Goal: Use online tool/utility: Use online tool/utility

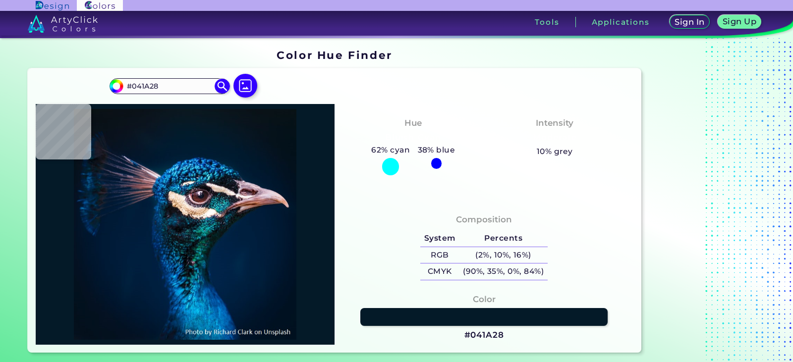
type input "#0a151b"
type input "#0A151B"
type input "#081217"
type input "#091217"
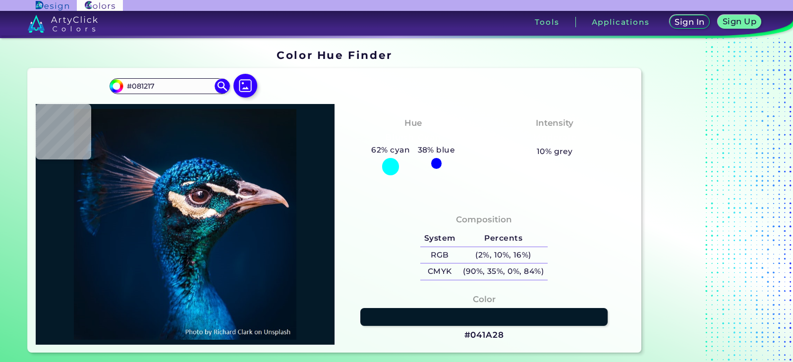
type input "#091217"
type input "#04111a"
type input "#04111A"
type input "#03111a"
type input "#03111A"
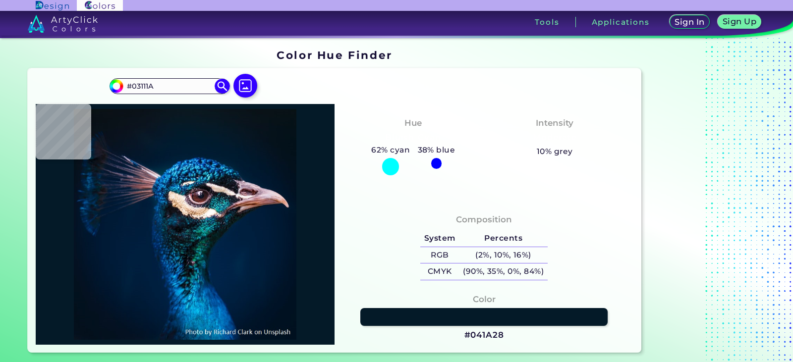
type input "#03111c"
type input "#03111C"
type input "#041121"
type input "#001528"
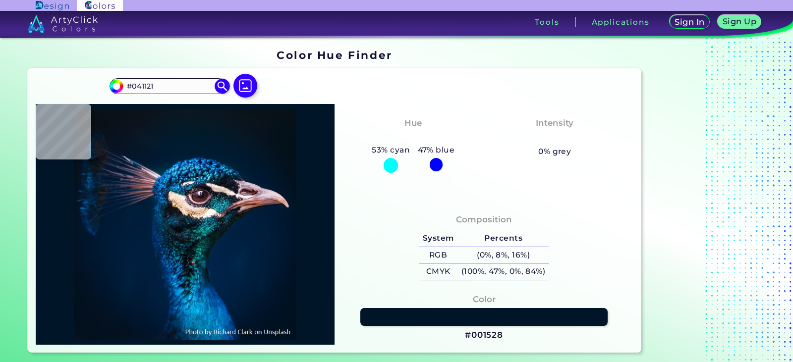
type input "#001528"
type input "#001a32"
type input "#001A32"
type input "#0b1620"
type input "#0B1620"
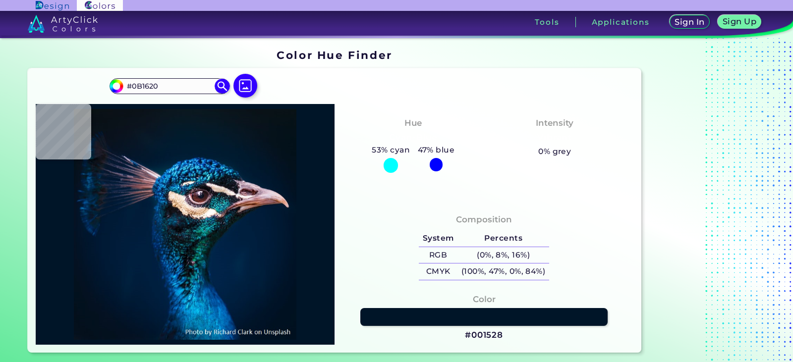
type input "#0c3a5d"
type input "#0C3A5D"
type input "#002959"
type input "#19243b"
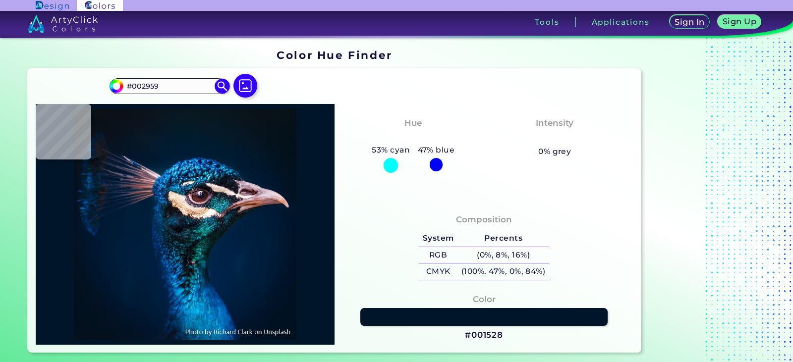
type input "#19243B"
type input "#000000"
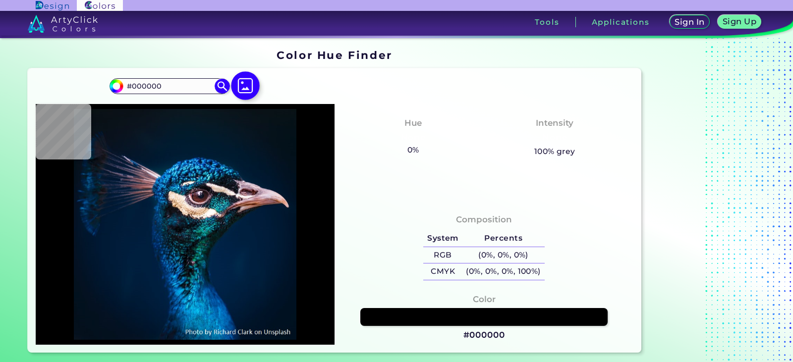
click at [247, 91] on img at bounding box center [245, 85] width 29 height 29
click at [0, 0] on input "file" at bounding box center [0, 0] width 0 height 0
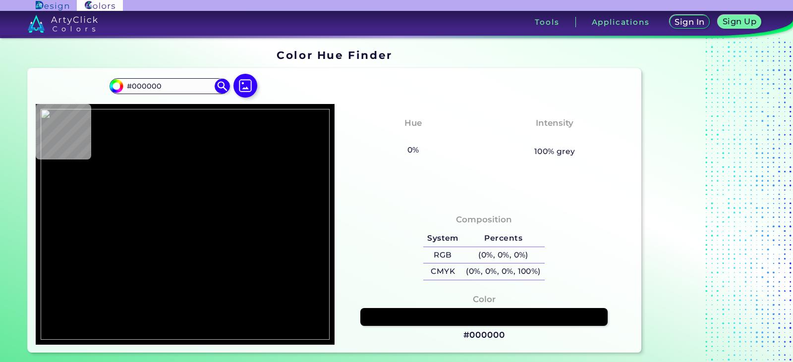
type input "#ffffff"
type input "#FFFFFF"
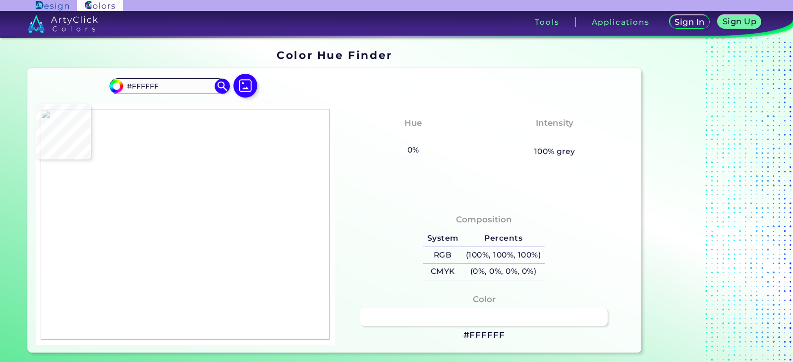
type input "#000000"
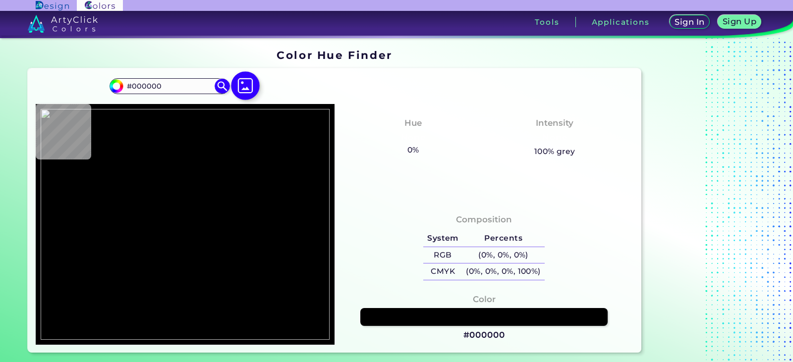
click at [250, 82] on img at bounding box center [245, 85] width 29 height 29
click at [0, 0] on input "file" at bounding box center [0, 0] width 0 height 0
type input "#ffffff"
type input "#FFFFFF"
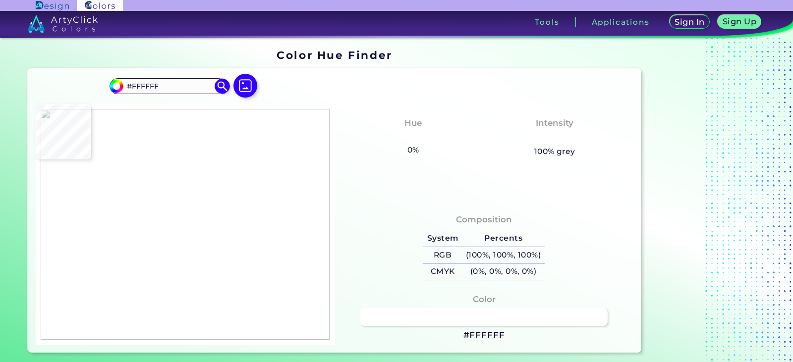
type input "#000000"
type input "#ffffff"
type input "#FFFFFF"
type input "#fefdff"
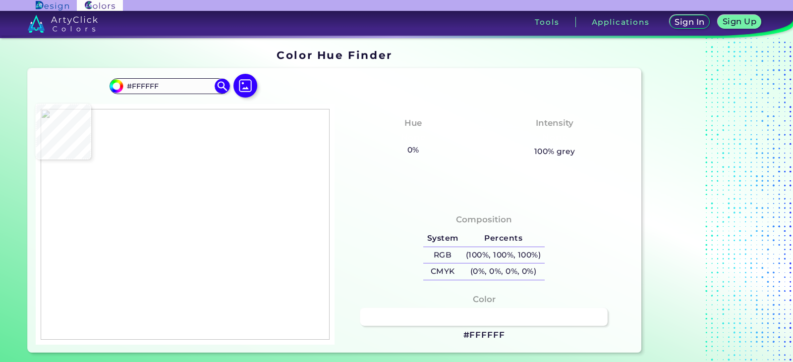
type input "#FEFDFF"
type input "#1f2324"
type input "#1F2324"
type input "#1a1e1f"
type input "#1A1E1F"
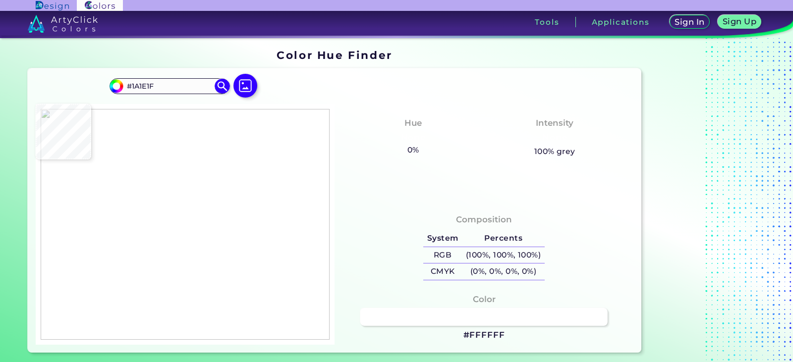
type input "#191e1e"
type input "#191E1E"
type input "#191d1f"
type input "#191D1F"
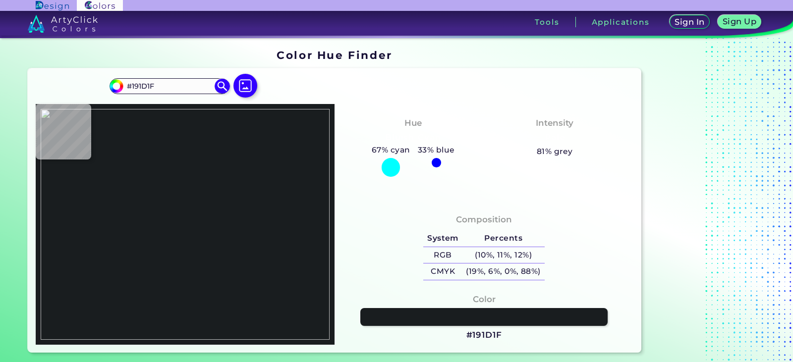
type input "#191d1e"
type input "#191D1E"
type input "#232526"
type input "#ffffff"
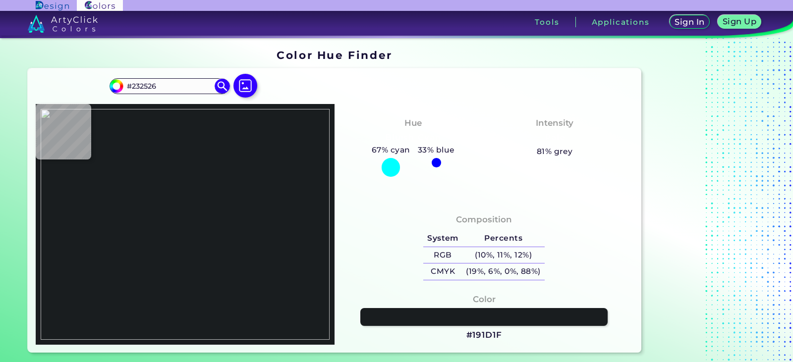
type input "#FFFFFF"
type input "#000000"
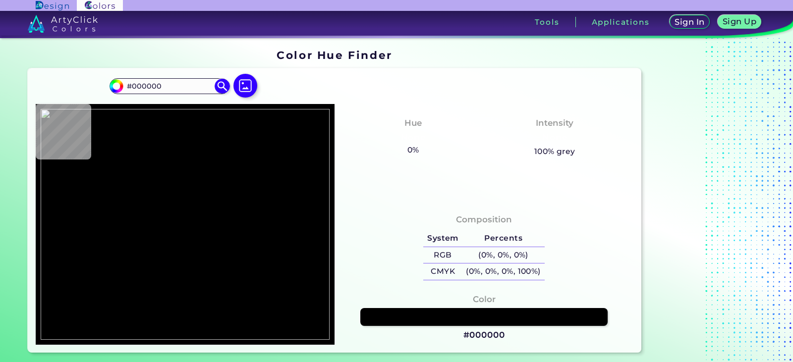
type input "#ffffff"
type input "#FFFFFF"
type input "#232527"
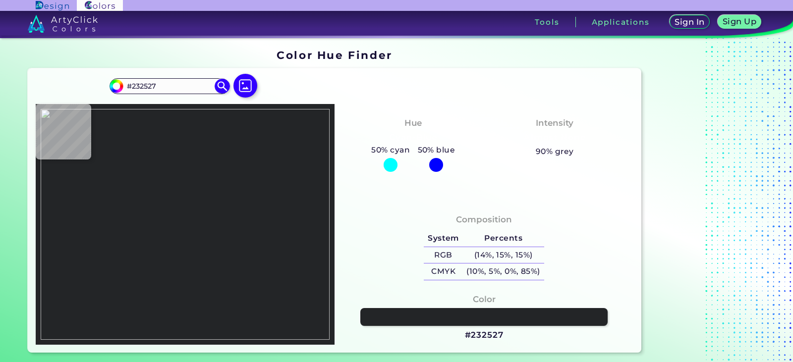
type input "#111516"
type input "#020406"
type input "#ffffff"
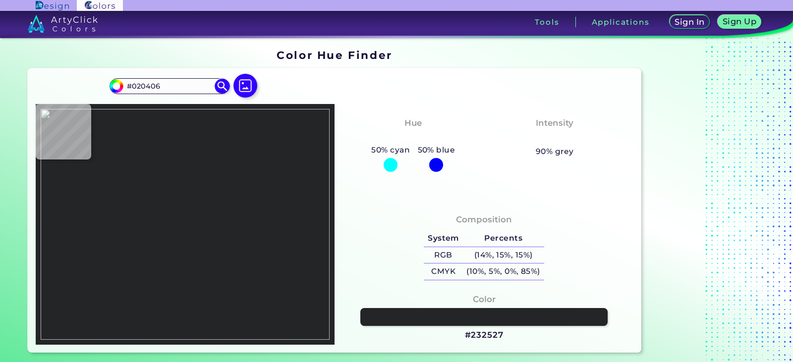
type input "#FFFFFF"
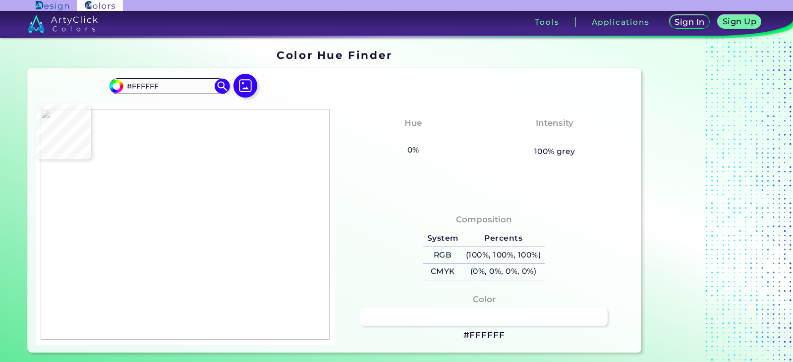
type input "#090b0c"
type input "#090B0C"
type input "#040605"
type input "#161b1c"
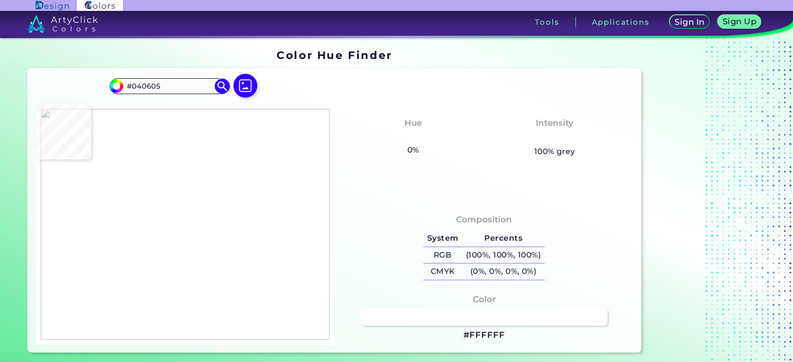
type input "#161B1C"
type input "#1e2223"
type input "#1E2223"
type input "#232527"
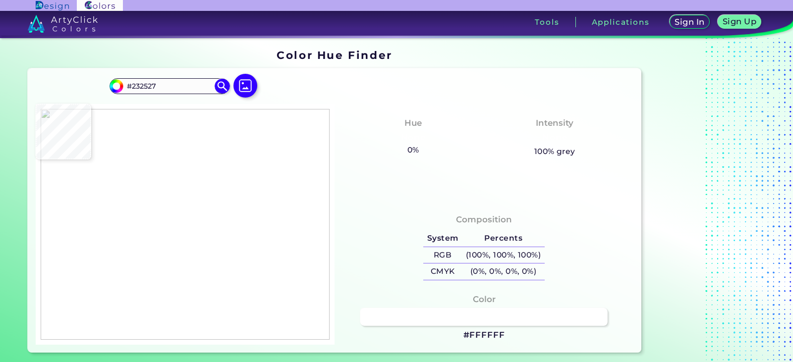
type input "#272629"
type input "#222425"
type input "#2a2c2d"
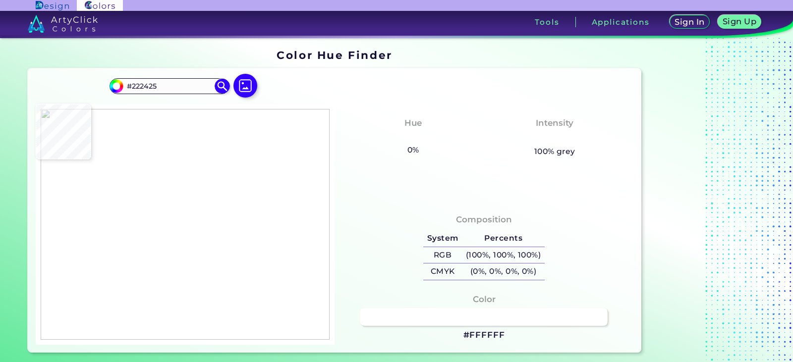
type input "#2A2C2D"
type input "#282b2c"
type input "#282B2C"
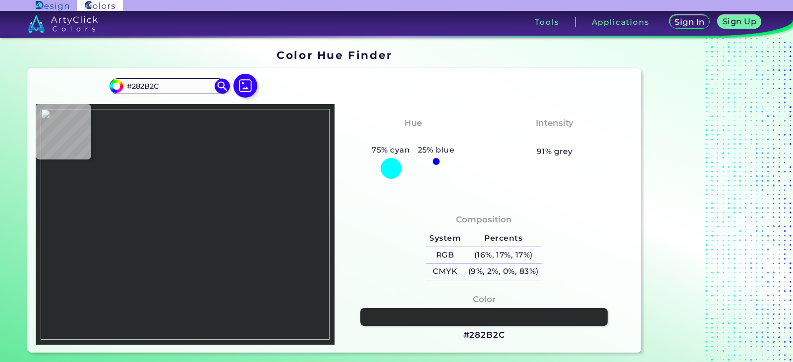
type input "#2b2d2f"
type input "#2B2D2F"
type input "#242728"
type input "#27292b"
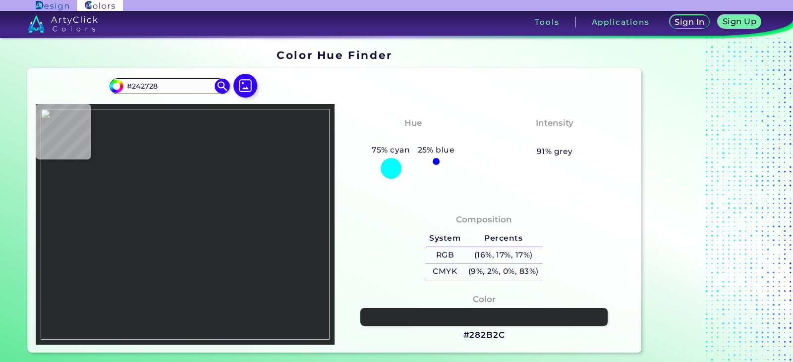
type input "#27292B"
type input "#252728"
type input "#26282a"
type input "#26282A"
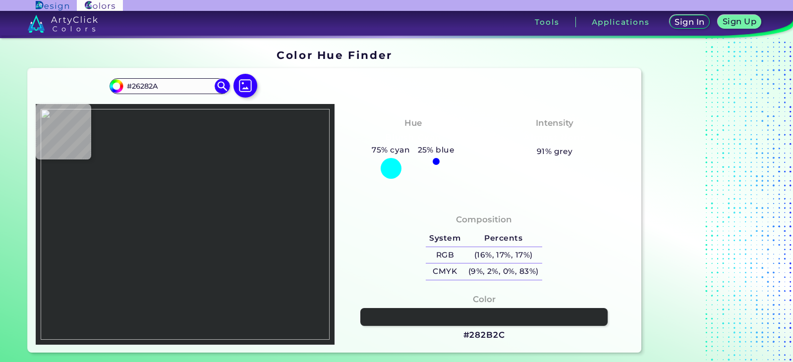
type input "#252728"
type input "#202425"
type input "#1d2122"
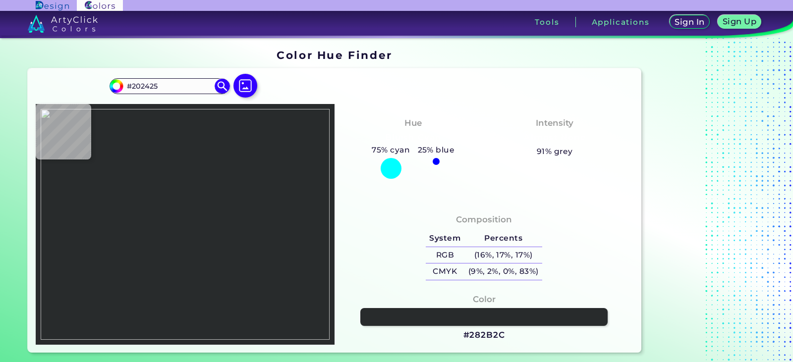
type input "#1D2122"
type input "#0c1015"
type input "#0C1015"
type input "#020000"
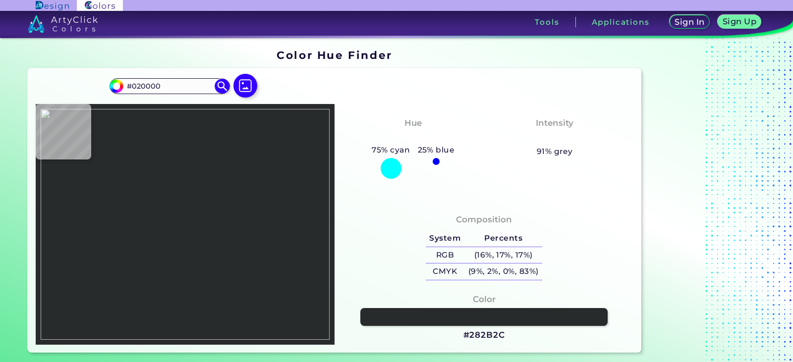
type input "#030003"
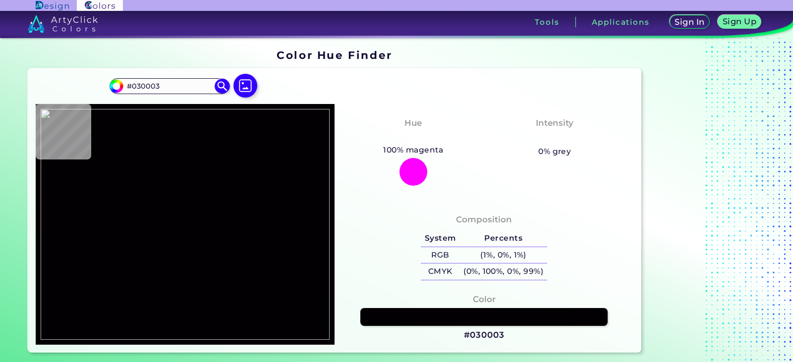
type input "#fffeff"
type input "#FFFEFF"
type input "#fefdff"
type input "#FEFDFF"
type input "#fffffd"
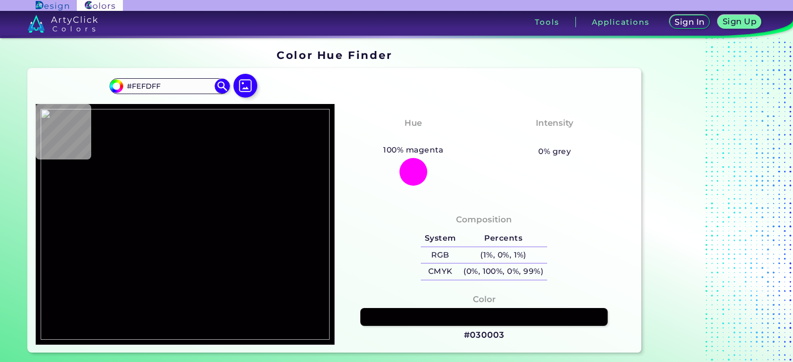
type input "#FFFFFD"
type input "#fffffe"
type input "#FFFFFE"
type input "#fefefe"
type input "#FEFEFE"
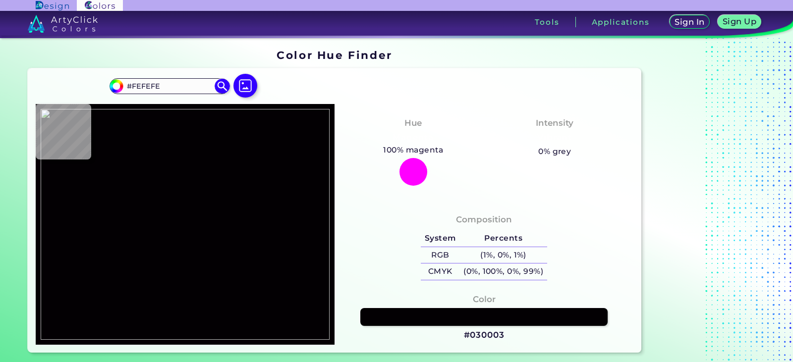
type input "#ffffff"
type input "#FFFFFF"
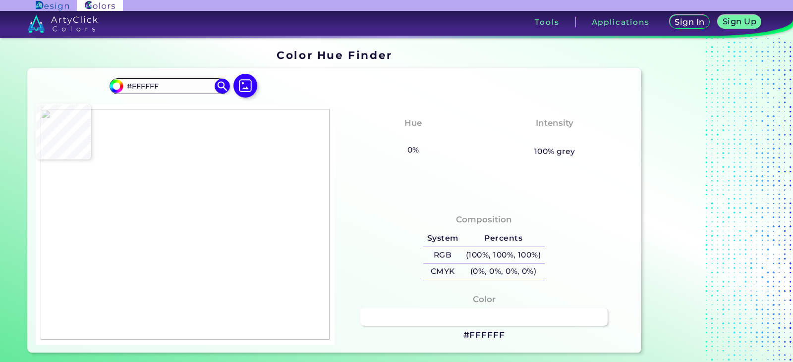
type input "#fdffff"
type input "#FDFFFF"
type input "#fcfeff"
type input "#FCFEFF"
type input "#848386"
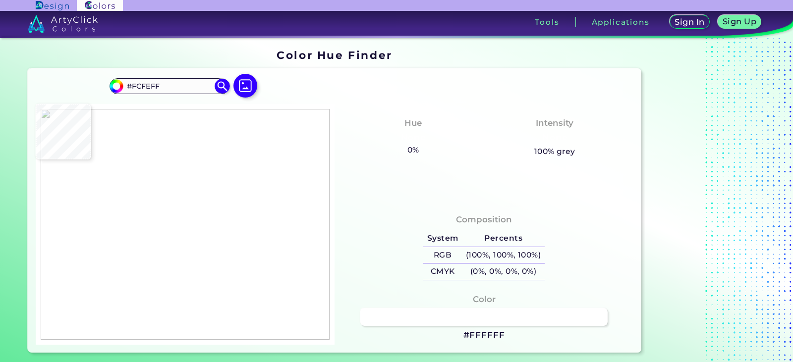
type input "#848386"
type input "#737071"
type input "#605c5d"
type input "#605C5D"
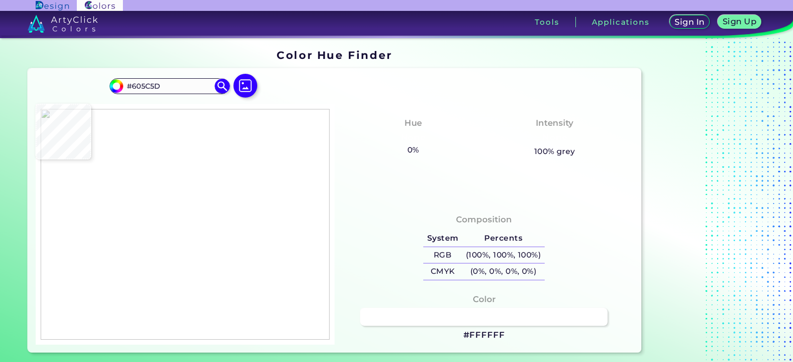
type input "#645d60"
type input "#645D60"
type input "#605e5e"
type input "#605E5E"
type input "#5a5858"
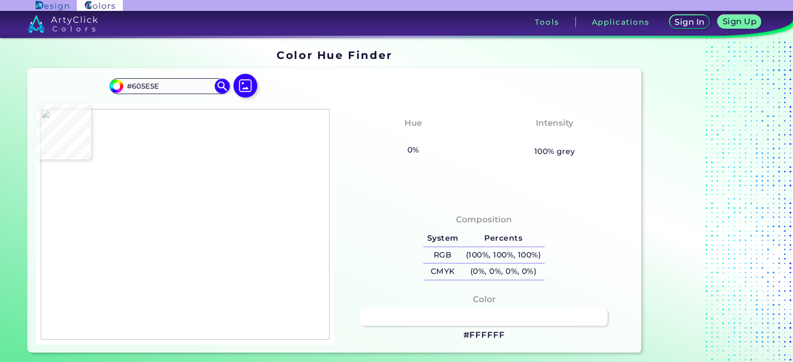
type input "#5A5858"
type input "#4c4a4b"
type input "#4C4A4B"
type input "#514e4f"
type input "#514E4F"
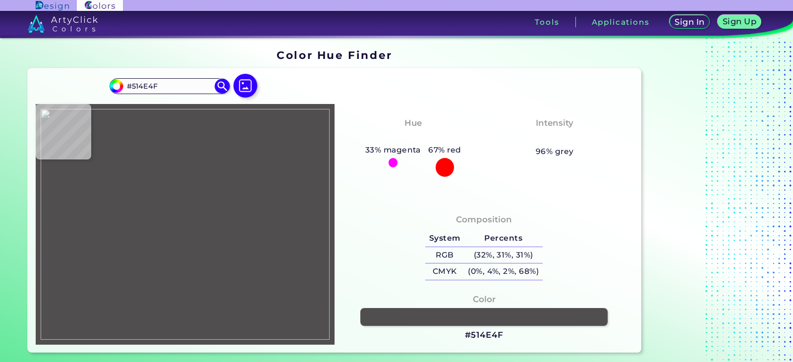
type input "#4c494d"
type input "#4C494D"
type input "#4a494c"
type input "#4A494C"
type input "#464648"
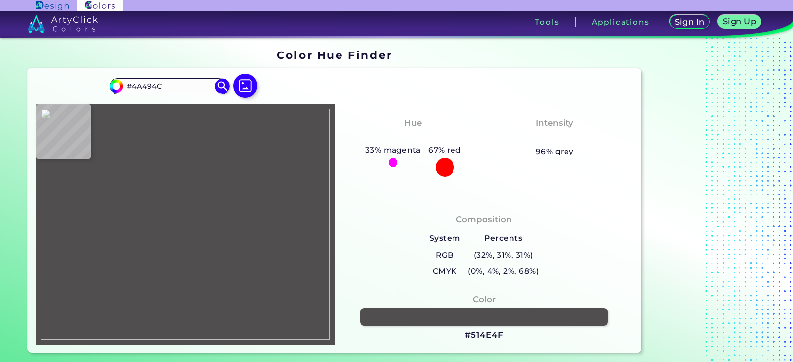
type input "#464648"
type input "#454547"
type input "#404042"
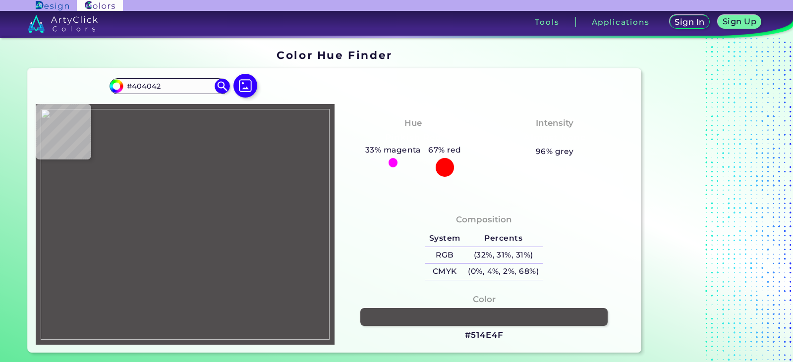
type input "#3e3d40"
type input "#3E3D40"
type input "#3d3c3f"
type input "#3D3C3F"
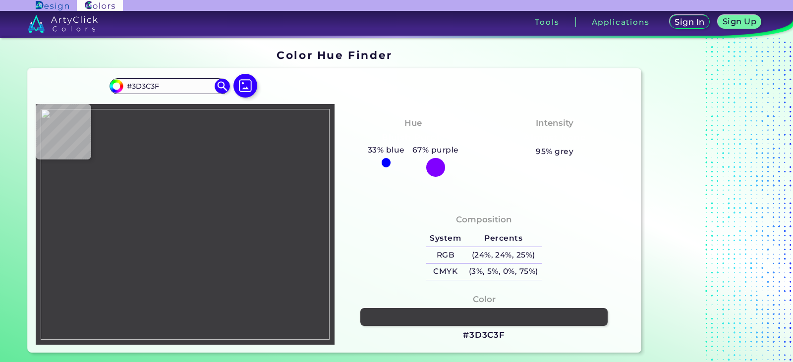
type input "#3e3d40"
type input "#3E3D40"
type input "#3f3e41"
type input "#3F3E41"
type input "#3e3d40"
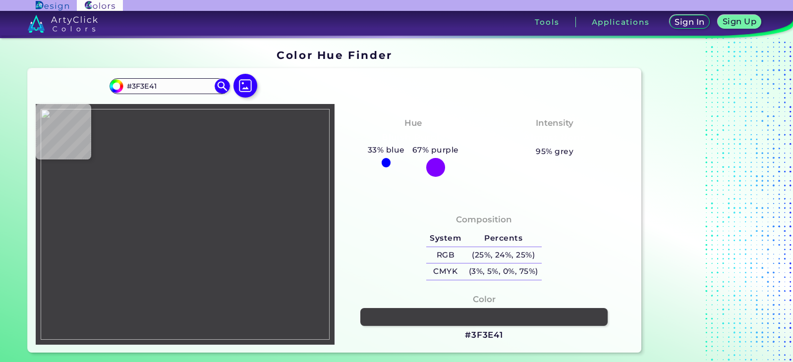
type input "#3E3D40"
type input "#3f3e41"
type input "#3F3E41"
type input "#585558"
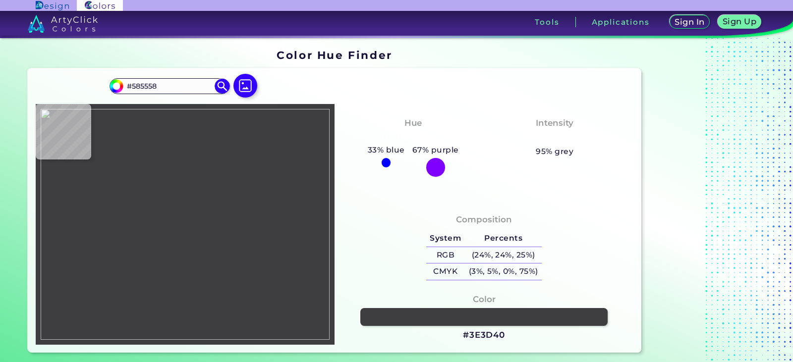
type input "#403e3e"
type input "#403E3E"
type input "#ffffff"
type input "#FFFFFF"
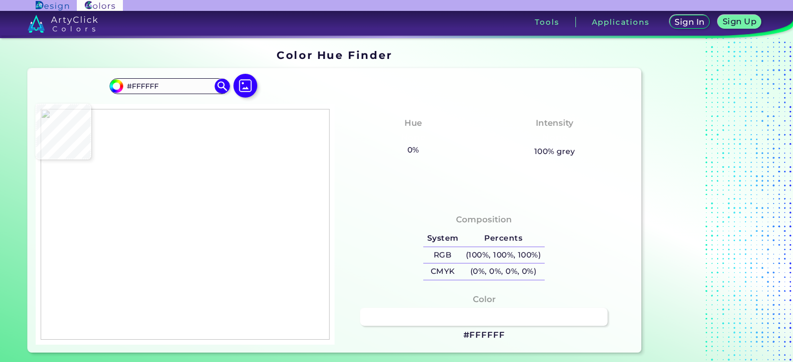
type input "#000000"
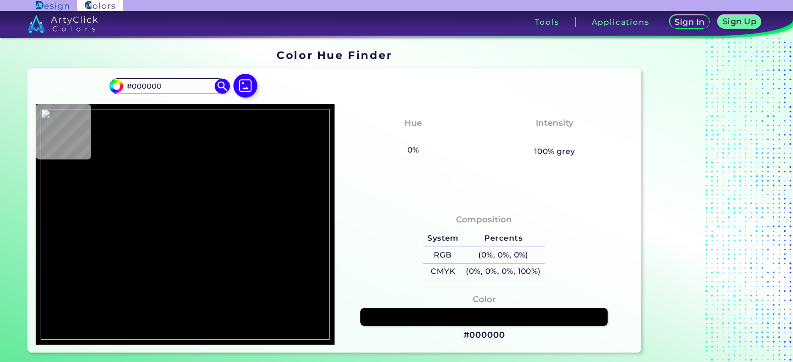
type input "#ffffff"
type input "#FFFFFF"
type input "#4a494c"
type input "#4A494C"
type input "#ffffff"
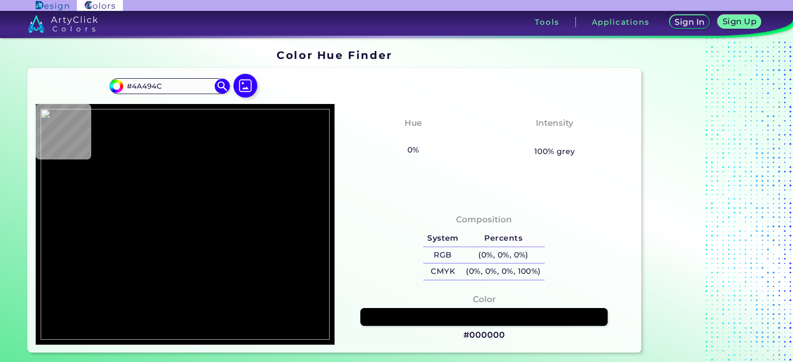
type input "#FFFFFF"
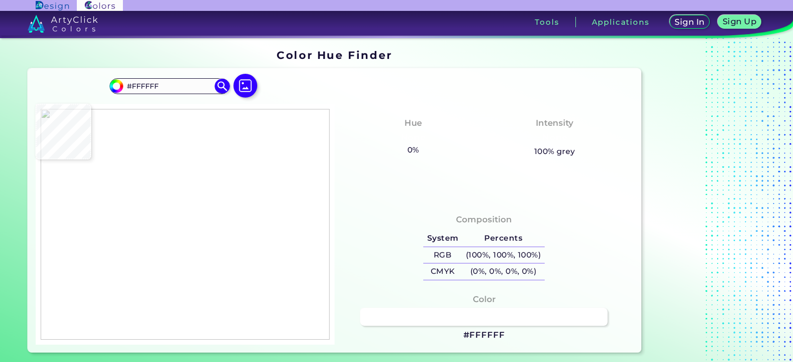
type input "#000000"
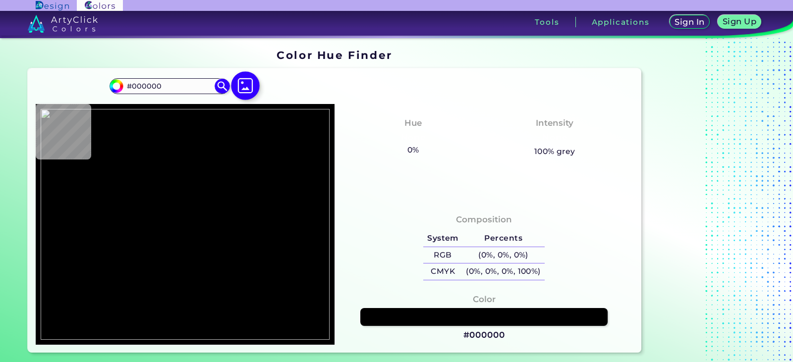
click at [252, 86] on img at bounding box center [245, 85] width 29 height 29
click at [0, 0] on input "file" at bounding box center [0, 0] width 0 height 0
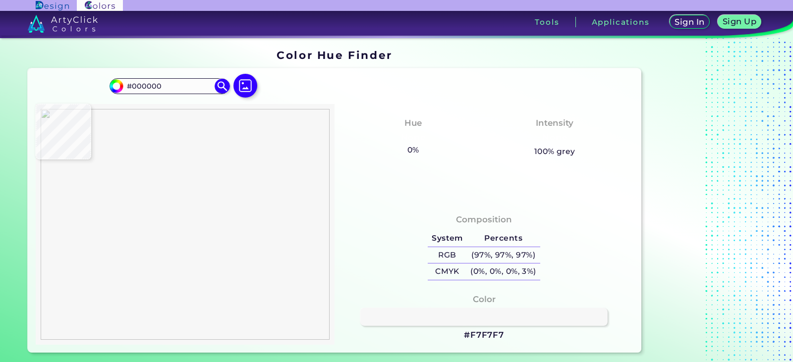
type input "#f7f7f7"
type input "#F7F7F7"
type input "#999b98"
type input "#999B98"
type input "#f7f7f7"
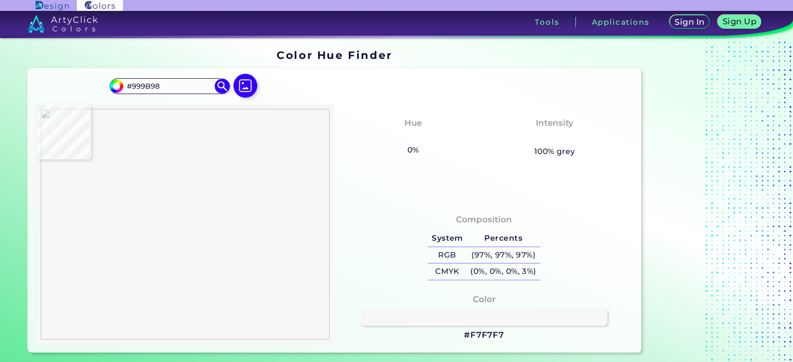
type input "#F7F7F7"
type input "#f6f6f6"
type input "#F6F6F6"
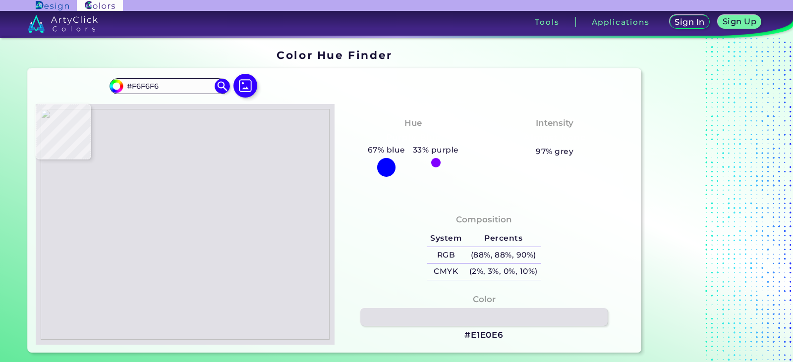
type input "#e1e0e6"
type input "#E1E0E6"
click at [98, 134] on img at bounding box center [185, 224] width 289 height 231
drag, startPoint x: 506, startPoint y: 338, endPoint x: 466, endPoint y: 337, distance: 40.2
click at [466, 337] on div "Color #E1E0E6" at bounding box center [484, 317] width 283 height 58
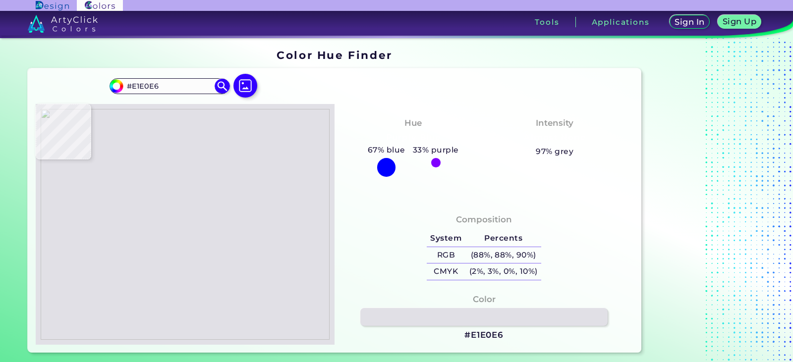
click at [535, 339] on div "Color #E1E0E6" at bounding box center [484, 317] width 283 height 58
drag, startPoint x: 518, startPoint y: 339, endPoint x: 507, endPoint y: 340, distance: 11.0
click at [507, 340] on div "Color #E1E0E6" at bounding box center [484, 317] width 283 height 58
copy div "#E1E0E6"
click at [511, 338] on div "Color #E1E0E6" at bounding box center [484, 317] width 283 height 58
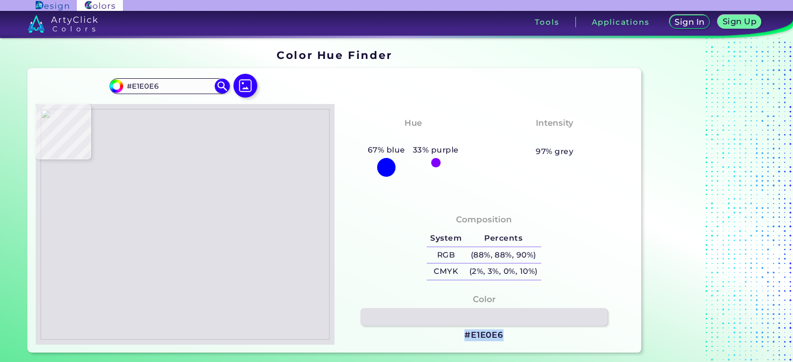
click at [511, 338] on div "Color #E1E0E6" at bounding box center [484, 317] width 283 height 58
click at [505, 337] on div "Color #E1E0E6" at bounding box center [484, 317] width 283 height 58
click at [503, 337] on h3 "#E1E0E6" at bounding box center [483, 336] width 39 height 12
copy div "#E1E0E6"
click at [497, 328] on div "Color #E1E0E6 copied" at bounding box center [484, 317] width 283 height 58
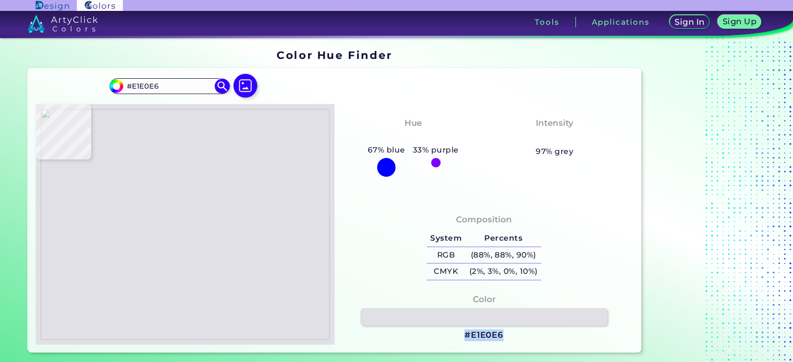
drag, startPoint x: 504, startPoint y: 336, endPoint x: 447, endPoint y: 339, distance: 57.6
click at [447, 339] on div "Color #E1E0E6" at bounding box center [484, 317] width 283 height 58
copy div "#E1E0E6"
click at [493, 335] on h3 "#E1E0E6" at bounding box center [483, 336] width 39 height 12
copy div "#E1E0E6"
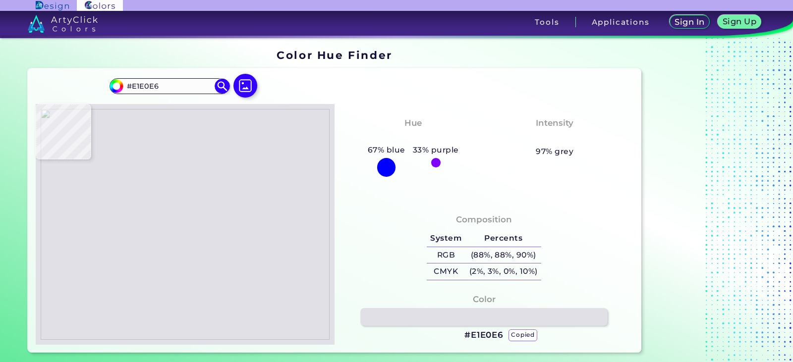
click at [498, 334] on h3 "#E1E0E6 copied" at bounding box center [483, 336] width 39 height 12
click at [224, 212] on img at bounding box center [185, 224] width 289 height 231
type input "#97582c"
type input "#97582C"
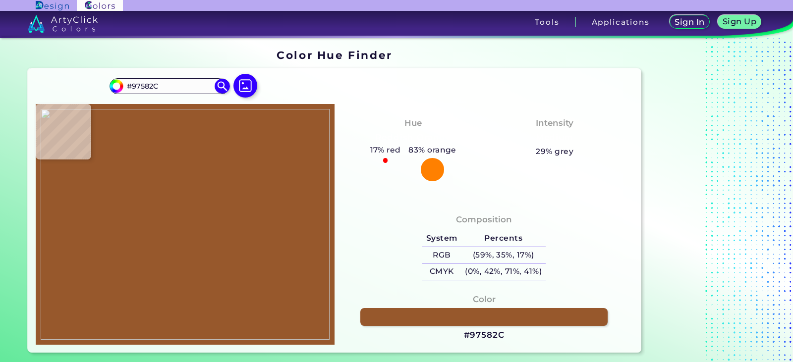
type input "#f7f7f7"
type input "#F7F7F7"
type input "#000000"
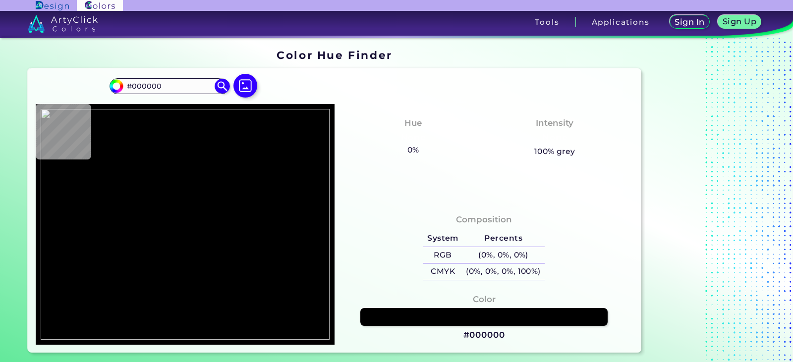
type input "#ffffff"
type input "#FFFFFF"
type input "#f7f7f7"
type input "#F7F7F7"
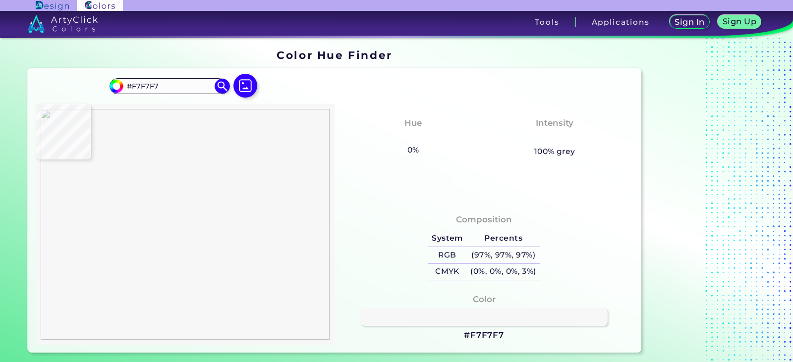
type input "#baab93"
type input "#BAAB93"
type input "#f7f7f7"
type input "#F7F7F7"
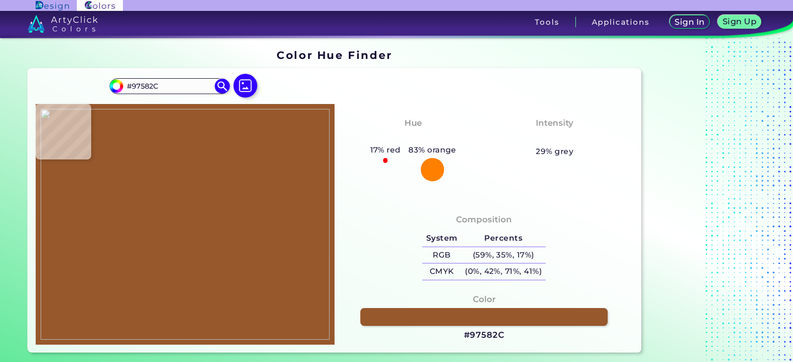
click at [223, 211] on img at bounding box center [185, 224] width 289 height 231
click at [486, 337] on h3 "#97582C" at bounding box center [484, 336] width 41 height 12
click at [481, 334] on h3 "#97582C" at bounding box center [484, 336] width 41 height 12
click at [481, 334] on h3 "#97582C copied" at bounding box center [484, 336] width 41 height 12
copy h3 "97582C copied"
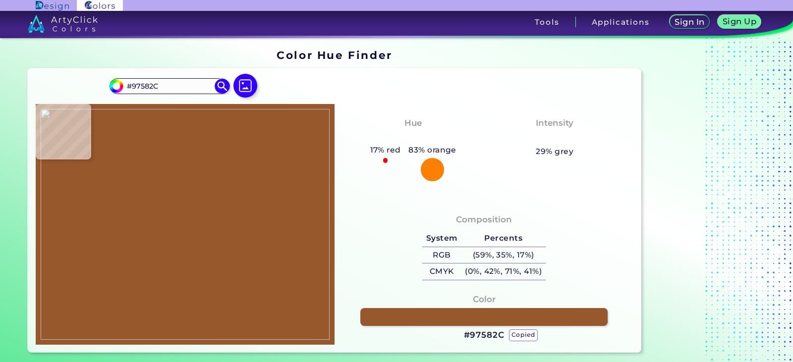
click at [497, 334] on h3 "#97582C copied copied" at bounding box center [484, 336] width 41 height 12
drag, startPoint x: 469, startPoint y: 335, endPoint x: 502, endPoint y: 333, distance: 32.8
click at [502, 333] on h3 "#97582C" at bounding box center [484, 336] width 41 height 12
copy h3 "97582C"
click at [685, 162] on div at bounding box center [707, 201] width 124 height 312
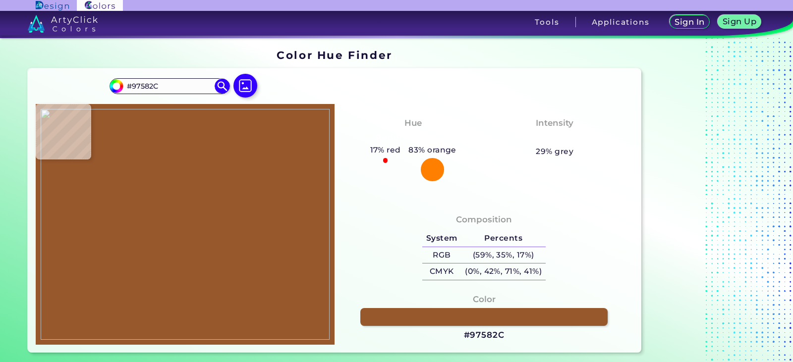
click at [98, 134] on img at bounding box center [185, 224] width 289 height 231
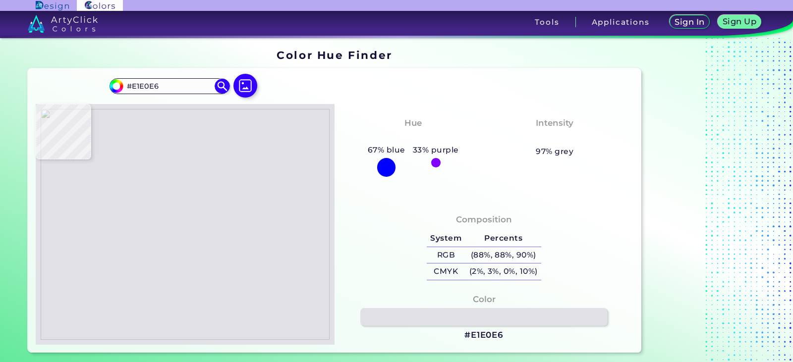
click at [98, 136] on img at bounding box center [185, 224] width 289 height 231
drag, startPoint x: 516, startPoint y: 333, endPoint x: 521, endPoint y: 335, distance: 5.3
click at [521, 335] on div "Color #E1E0E6" at bounding box center [484, 317] width 283 height 58
drag, startPoint x: 515, startPoint y: 340, endPoint x: 464, endPoint y: 342, distance: 51.1
click at [464, 342] on div "Color #E1E0E6" at bounding box center [484, 317] width 283 height 58
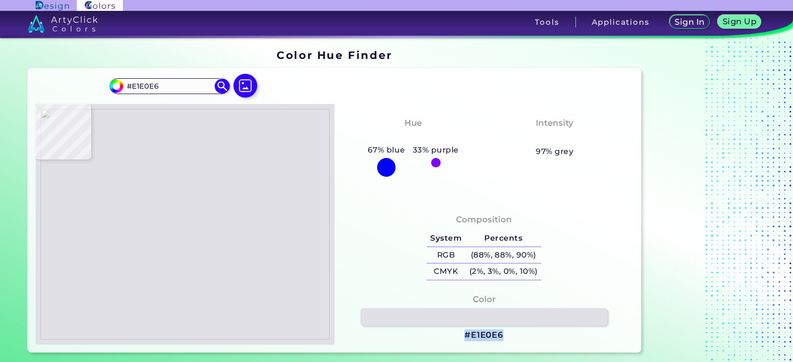
copy h3 "#E1E0E6"
click at [96, 138] on img at bounding box center [185, 224] width 289 height 231
click at [95, 135] on img at bounding box center [185, 224] width 289 height 231
click at [492, 335] on h3 "#E1E0E6" at bounding box center [483, 336] width 39 height 12
click at [492, 335] on h3 "#E1E0E6 copied" at bounding box center [483, 336] width 39 height 12
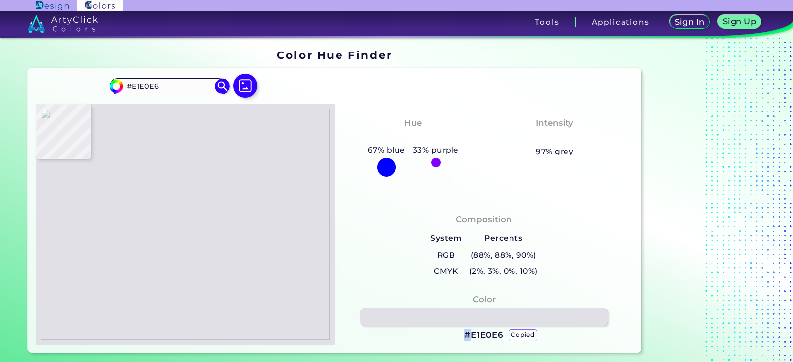
copy h3 "#"
click at [659, 315] on div at bounding box center [707, 201] width 124 height 312
click at [488, 334] on h3 "#E1E0E6" at bounding box center [483, 336] width 39 height 12
